Goal: Find specific page/section: Find specific page/section

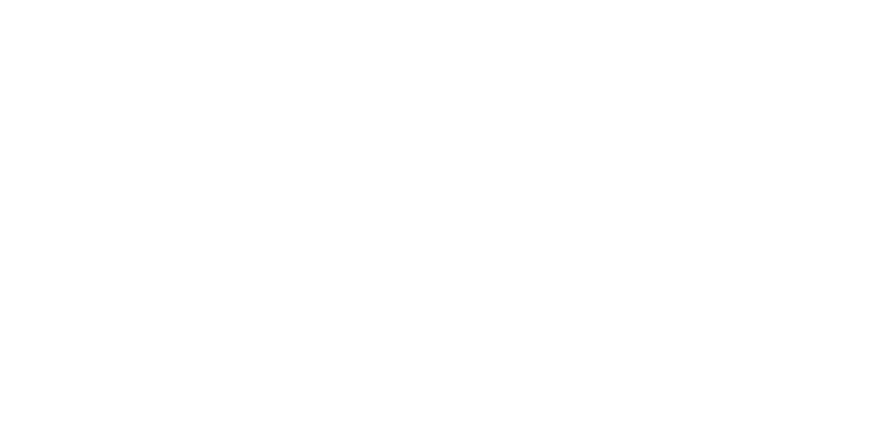
select select "Song"
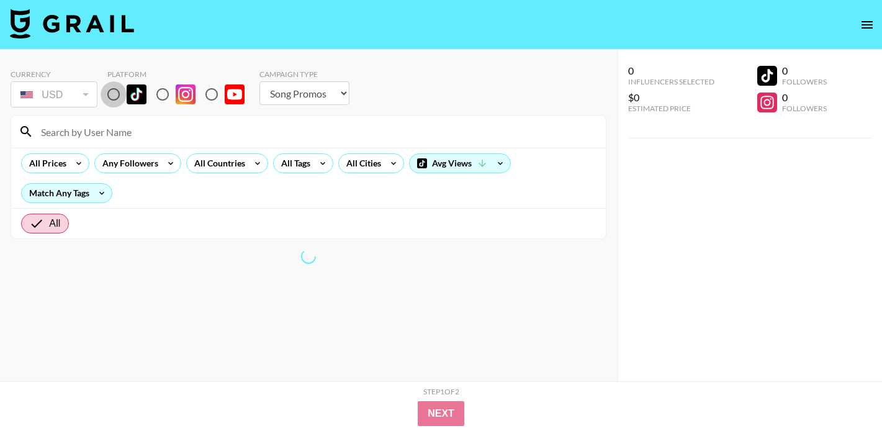
click at [114, 97] on input "radio" at bounding box center [114, 94] width 26 height 26
radio input "true"
click at [115, 128] on input at bounding box center [316, 132] width 565 height 20
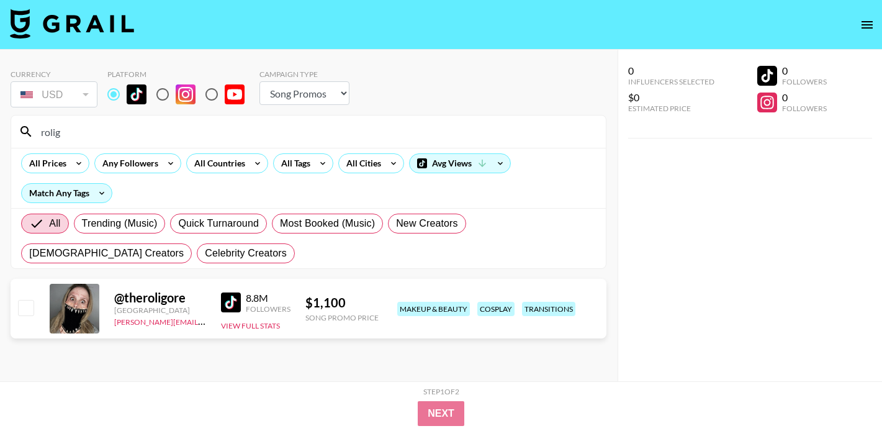
type input "rolig"
